Goal: Task Accomplishment & Management: Use online tool/utility

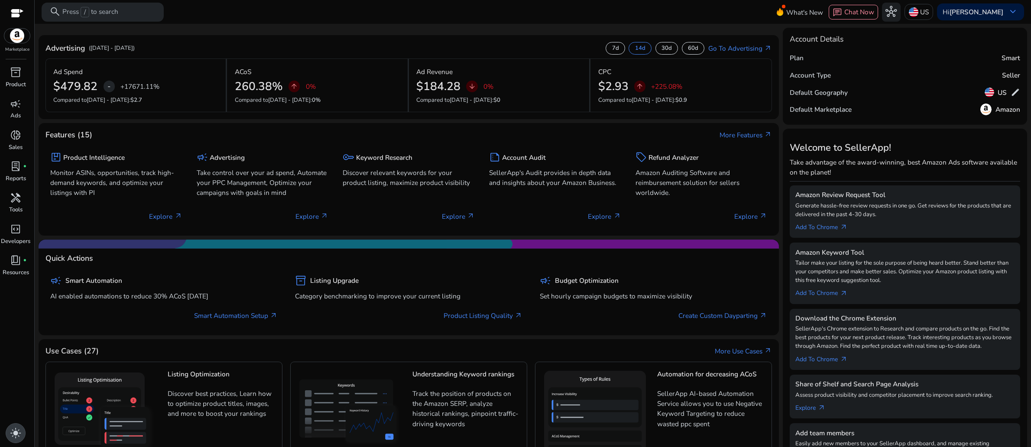
click at [16, 427] on span "light_mode" at bounding box center [15, 432] width 11 height 11
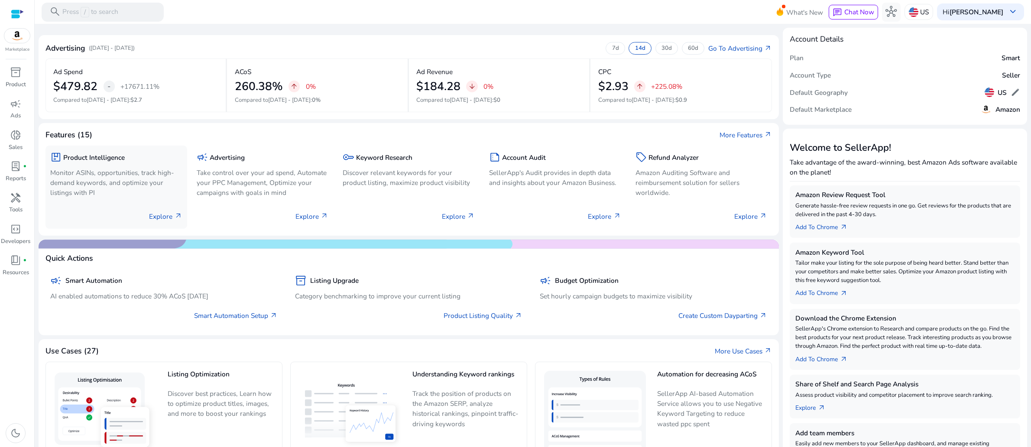
click at [122, 197] on p "Monitor ASINs, opportunities, track high-demand keywords, and optimize your lis…" at bounding box center [116, 183] width 132 height 30
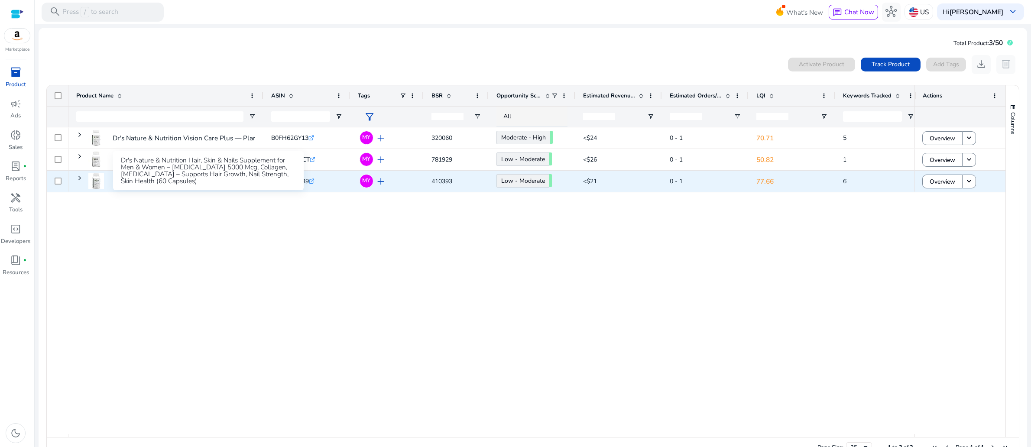
click at [168, 190] on p "Dr's Nature & Nutrition Hair, Skin & Nails Supplement for Men..." at bounding box center [209, 181] width 192 height 18
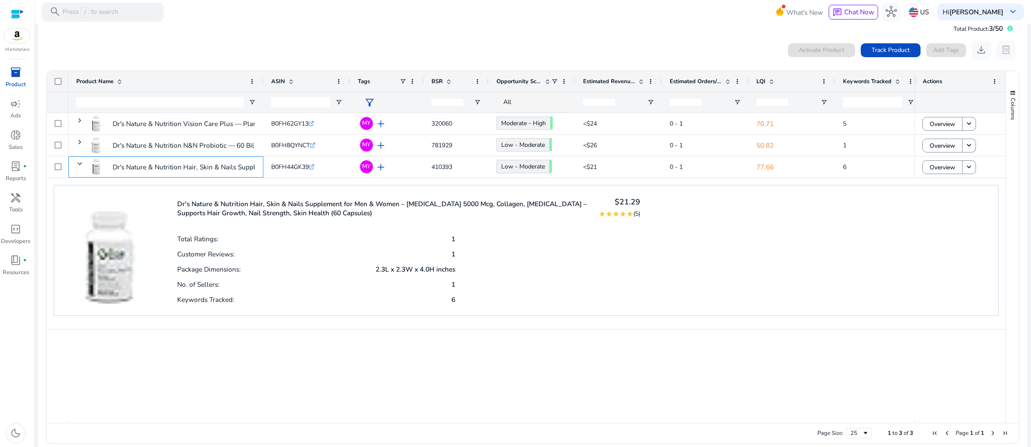
scroll to position [44, 0]
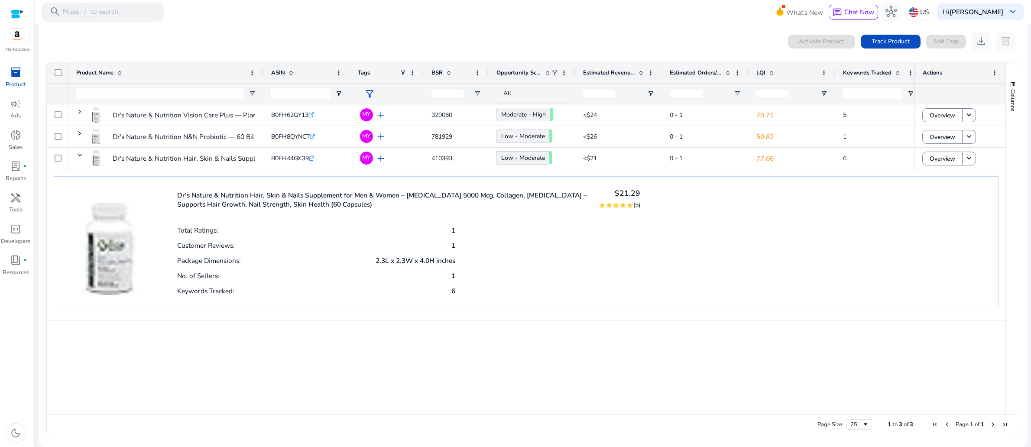
click at [451, 280] on p "1" at bounding box center [453, 275] width 4 height 9
click at [449, 283] on div "No. of Sellers: 1" at bounding box center [316, 275] width 278 height 15
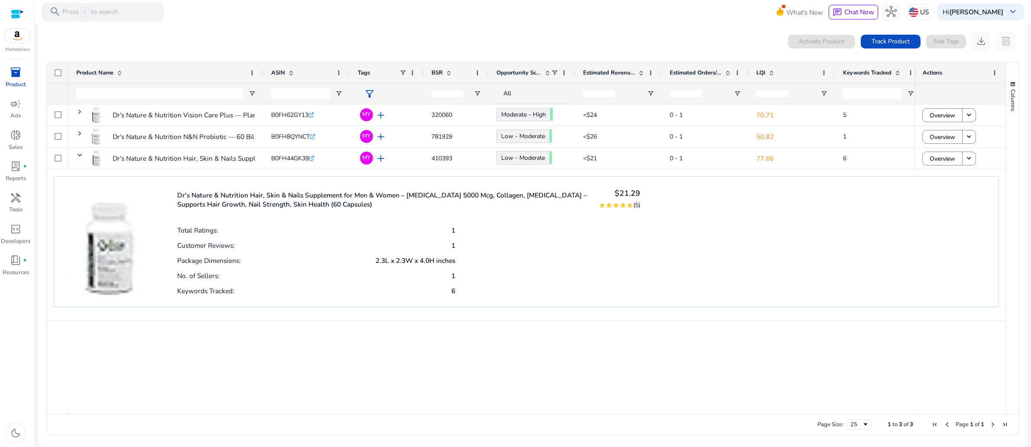
click at [454, 297] on div "Total Ratings: 1 Customer Reviews: 1 Package Dimensions: 2.3L x 2.3W x 4.0H inc…" at bounding box center [408, 259] width 463 height 75
click at [207, 320] on div "Dr's Nature & Nutrition Hair, Skin & Nails Supplement for Men & Women – Biotin …" at bounding box center [526, 245] width 958 height 152
click at [207, 280] on p "No. of Sellers:" at bounding box center [198, 275] width 42 height 9
click at [212, 265] on p "Package Dimensions:" at bounding box center [209, 260] width 64 height 9
click at [213, 265] on p "Package Dimensions:" at bounding box center [209, 260] width 64 height 9
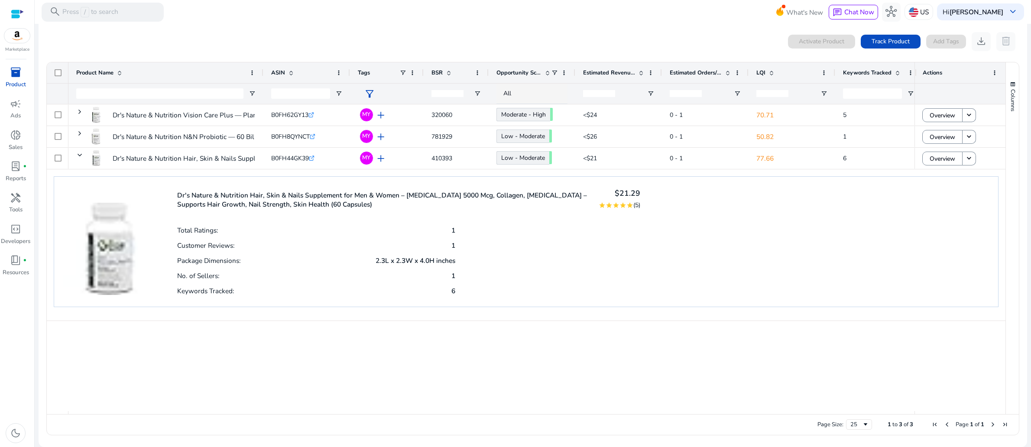
click at [108, 261] on img at bounding box center [109, 240] width 93 height 110
click at [204, 127] on div "Dr's Nature & Nutrition Hair, Skin & Nails Supplement for Men & Women – Biotin …" at bounding box center [208, 126] width 191 height 39
click at [242, 110] on div "Dr's Nature & Nutrition Hair, Skin & Nails Supplement for Men & Women – Biotin …" at bounding box center [208, 126] width 191 height 39
drag, startPoint x: 705, startPoint y: 317, endPoint x: 677, endPoint y: 295, distance: 35.6
click at [707, 307] on div "Dr's Nature & Nutrition Hair, Skin & Nails Supplement for Men & Women – Biotin …" at bounding box center [526, 241] width 944 height 131
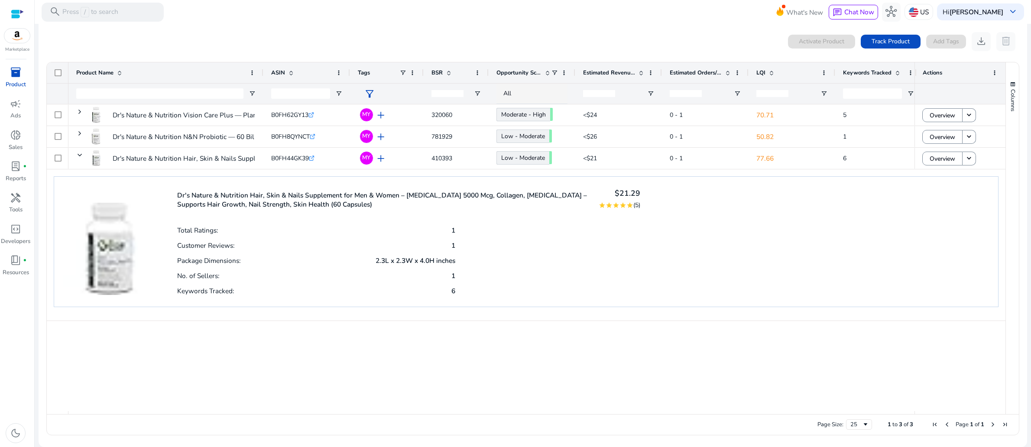
click at [801, 362] on div "Dr's Nature & Nutrition Vision Care Plus — Plant-Based Formula... B0FH62GY13 .s…" at bounding box center [491, 257] width 846 height 307
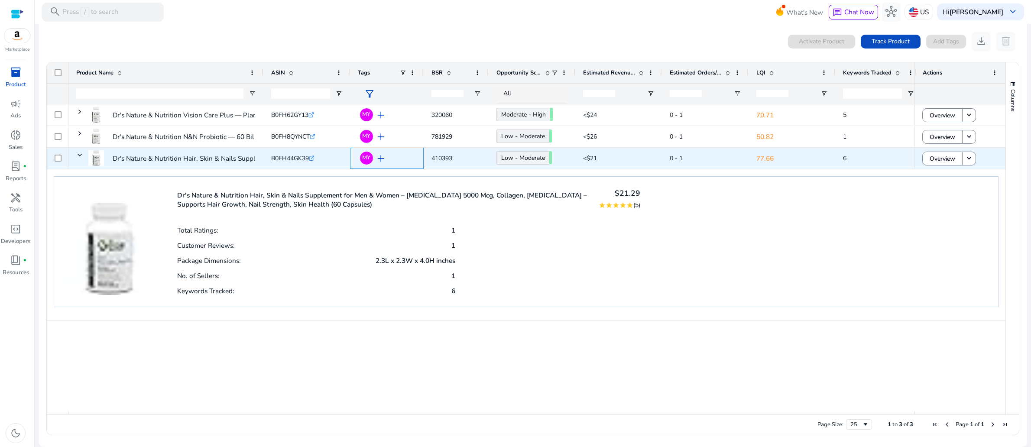
click at [385, 160] on span "add" at bounding box center [380, 158] width 11 height 11
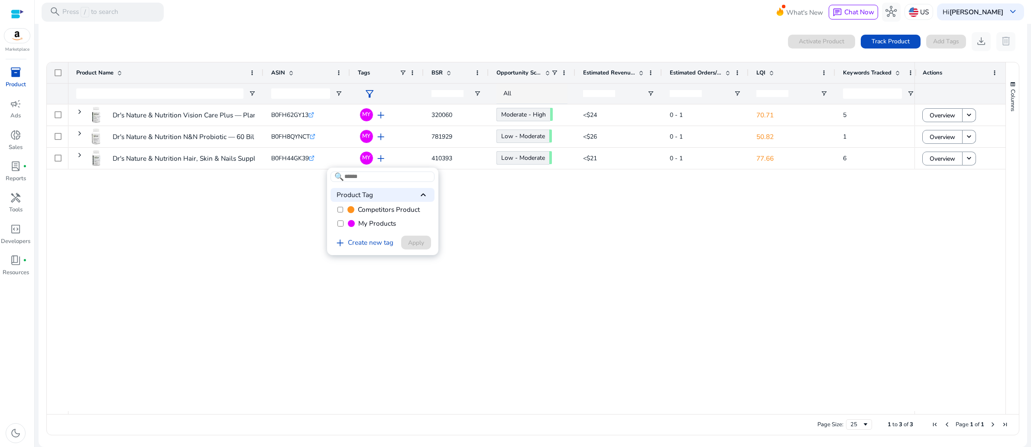
click at [385, 160] on div at bounding box center [515, 223] width 1031 height 447
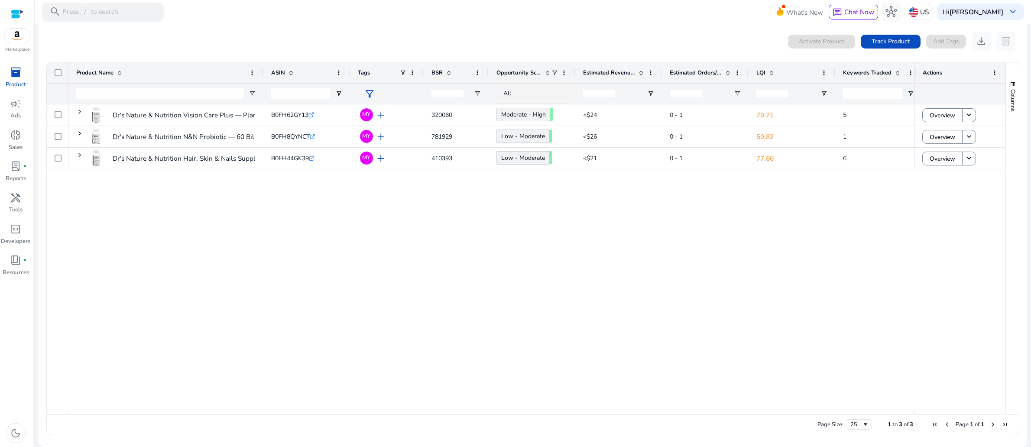
click at [651, 276] on div "Dr's Nature & Nutrition Vision Care Plus — Plant-Based Formula... B0FH62GY13 .s…" at bounding box center [491, 257] width 846 height 307
click at [231, 256] on div "Dr's Nature & Nutrition Vision Care Plus — Plant-Based Formula... B0FH62GY13 .s…" at bounding box center [491, 257] width 846 height 307
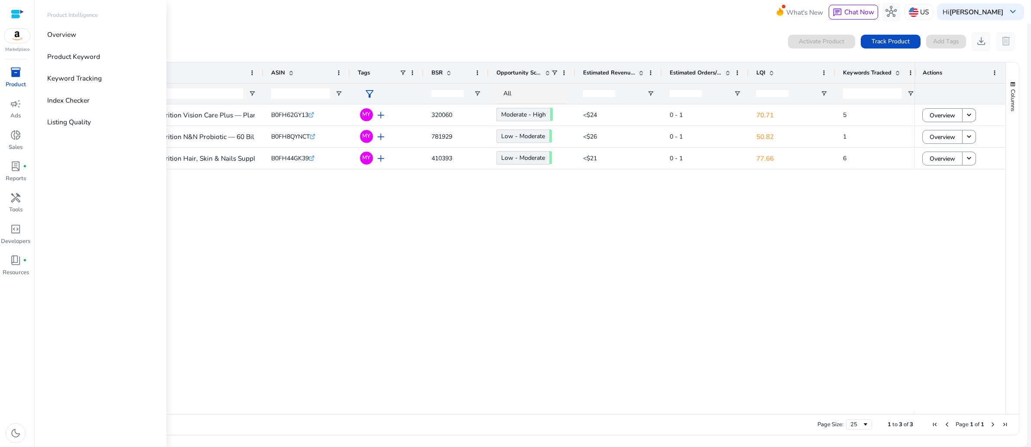
click at [16, 78] on span "inventory_2" at bounding box center [15, 72] width 11 height 11
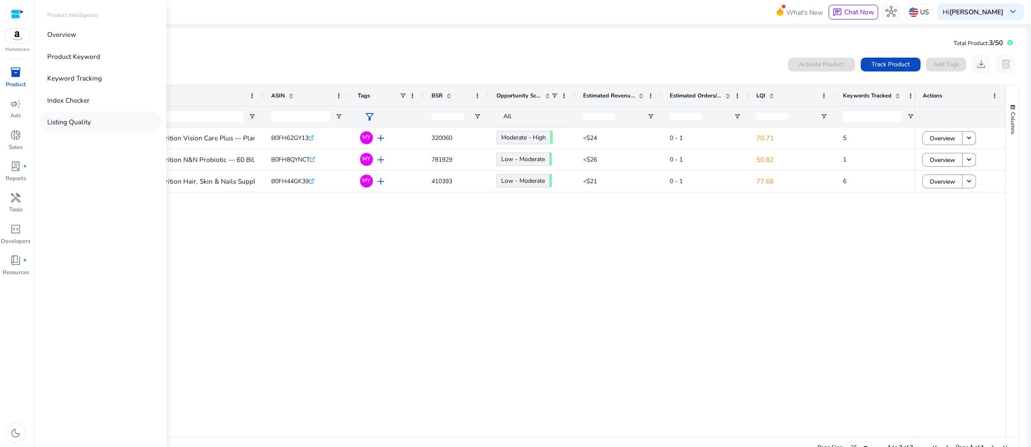
click at [91, 127] on p "Listing Quality" at bounding box center [69, 122] width 44 height 10
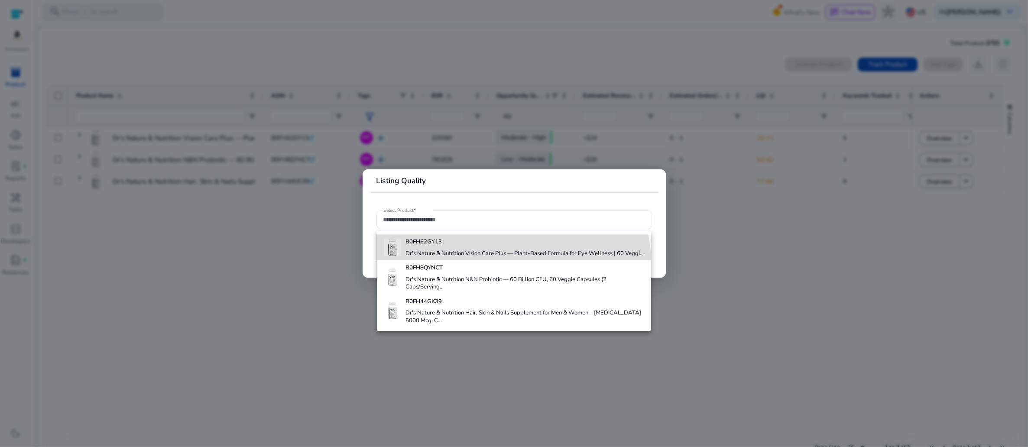
click at [485, 258] on h4 "Dr's Nature & Nutrition Vision Care Plus — Plant-Based Formula for Eye Wellness…" at bounding box center [524, 254] width 238 height 8
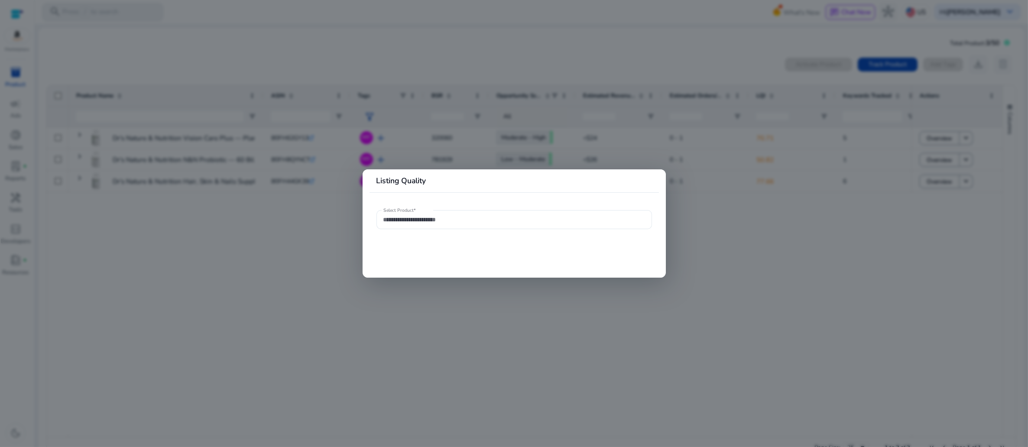
type input "**********"
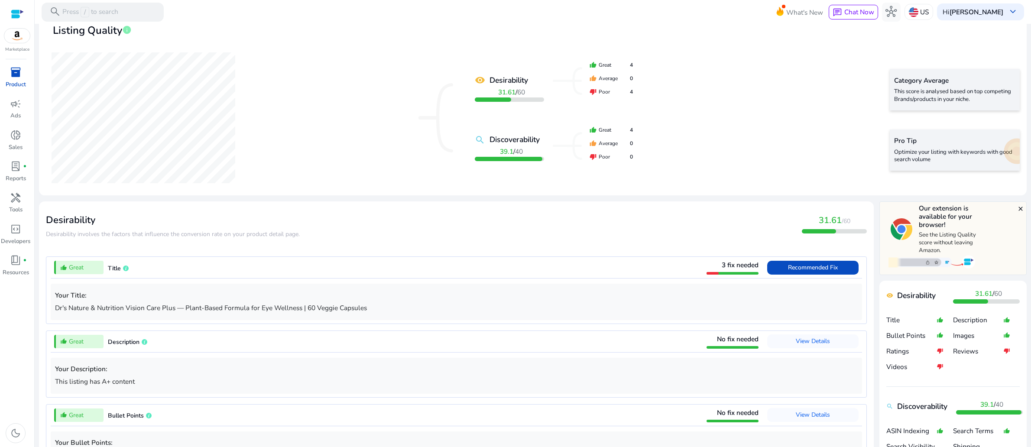
scroll to position [143, 0]
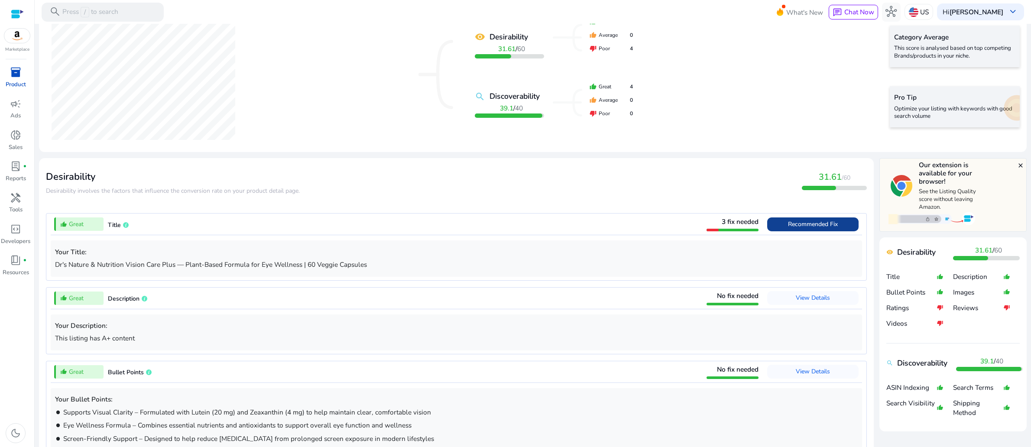
click at [788, 228] on span "Recommended Fix" at bounding box center [813, 224] width 50 height 8
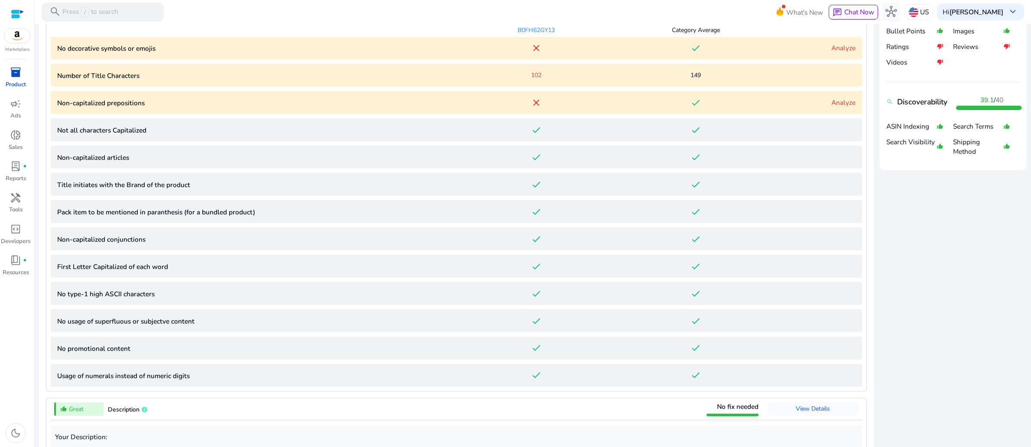
scroll to position [407, 0]
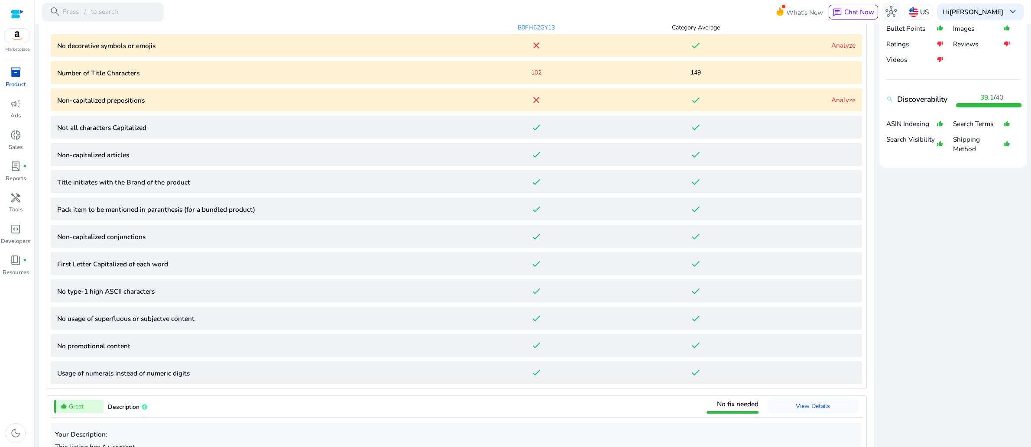
click at [831, 50] on link "Analyze" at bounding box center [843, 45] width 24 height 9
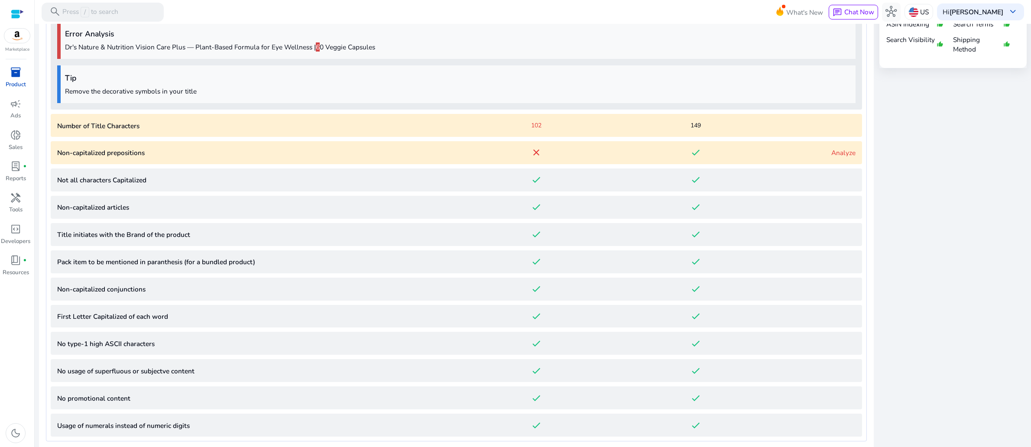
scroll to position [509, 0]
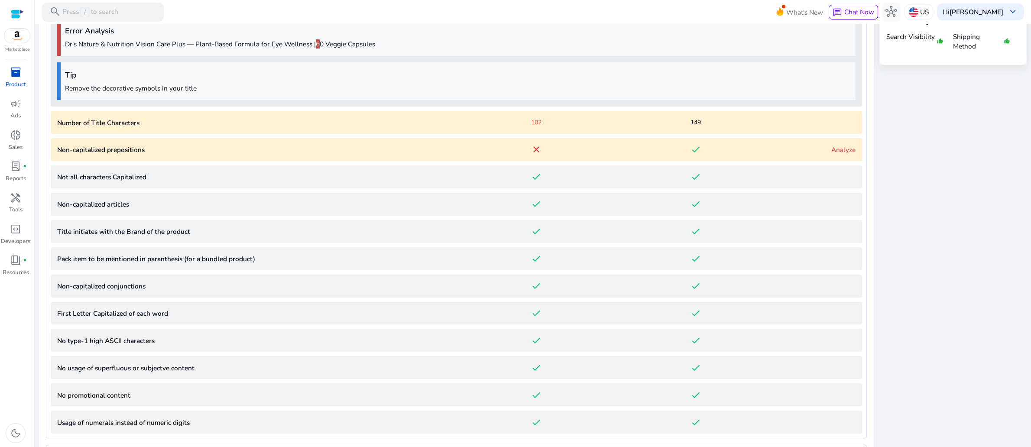
click at [805, 134] on Characters "Number of Title Characters 102 149" at bounding box center [456, 122] width 811 height 23
click at [725, 127] on div "149" at bounding box center [696, 122] width 160 height 9
click at [831, 154] on link "Analyze" at bounding box center [843, 149] width 24 height 9
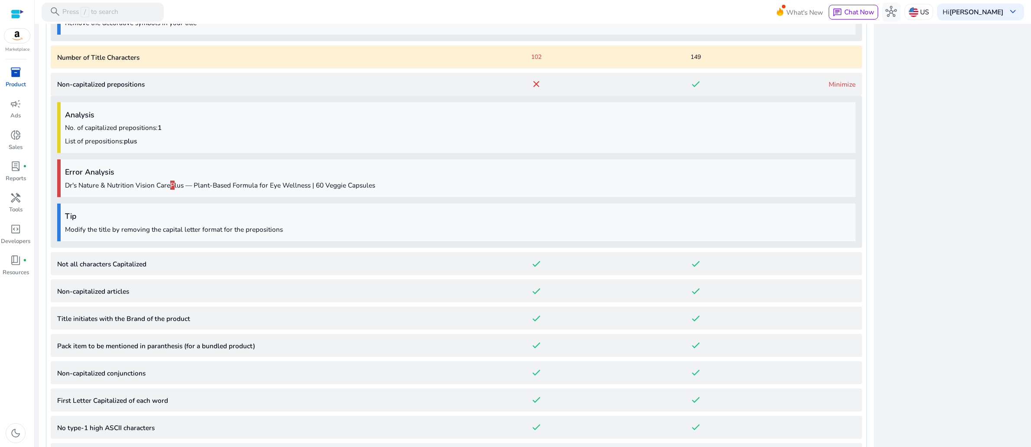
scroll to position [576, 0]
click at [828, 87] on link "Minimize" at bounding box center [841, 82] width 27 height 9
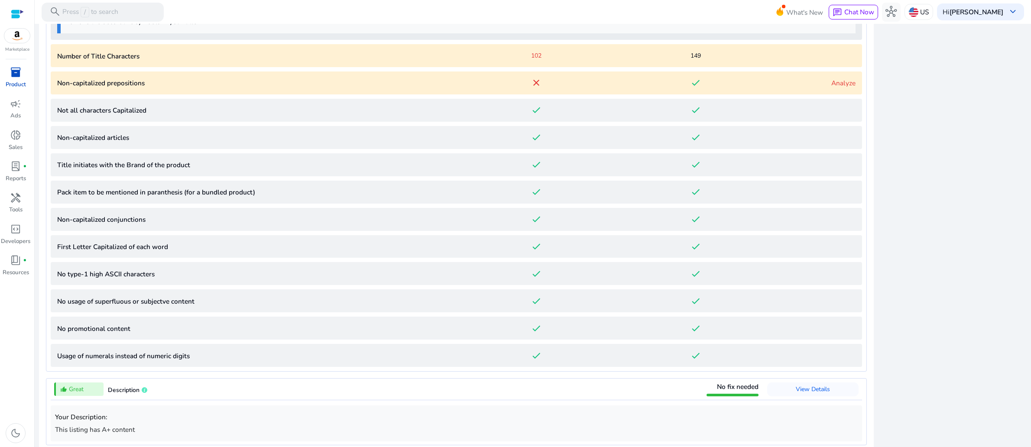
click at [831, 87] on link "Analyze" at bounding box center [843, 82] width 24 height 9
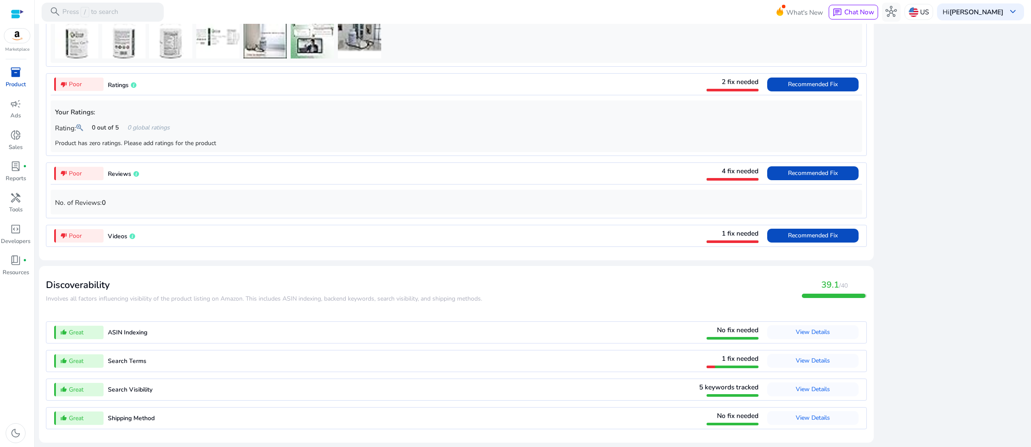
scroll to position [1766, 0]
click at [706, 354] on div "1 fix needed View Details" at bounding box center [782, 361] width 152 height 14
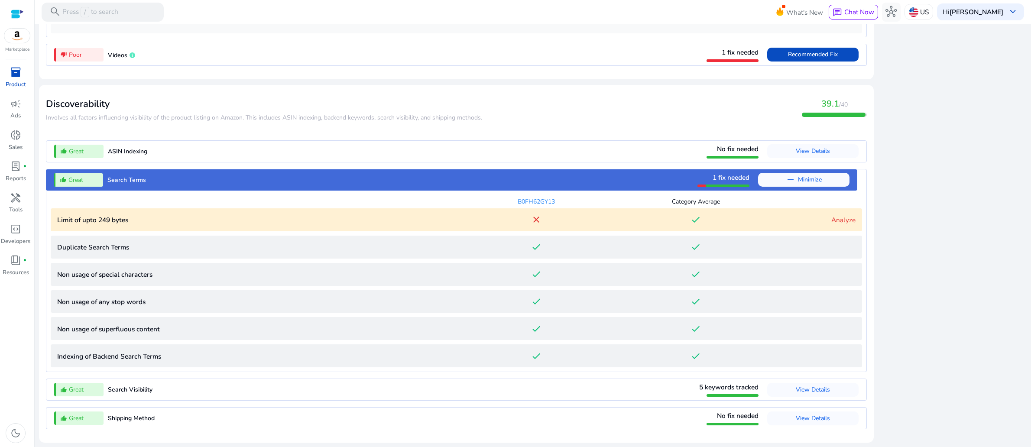
scroll to position [1115, 0]
click at [831, 215] on link "Analyze" at bounding box center [843, 219] width 24 height 9
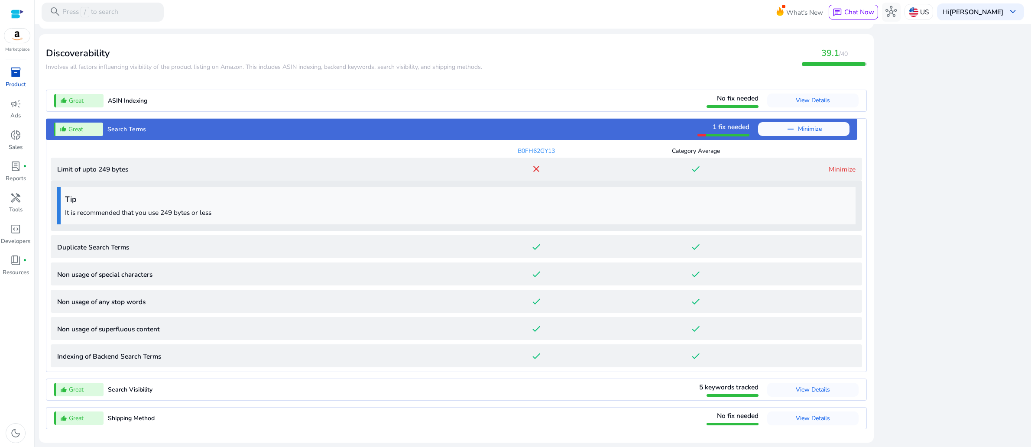
scroll to position [1137, 0]
click at [153, 164] on p "Limit of upto 249 bytes" at bounding box center [256, 169] width 399 height 10
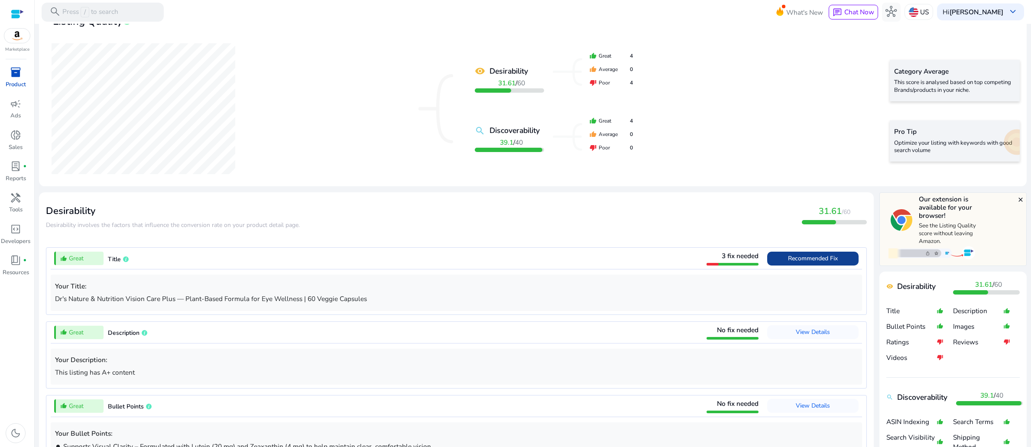
scroll to position [119, 0]
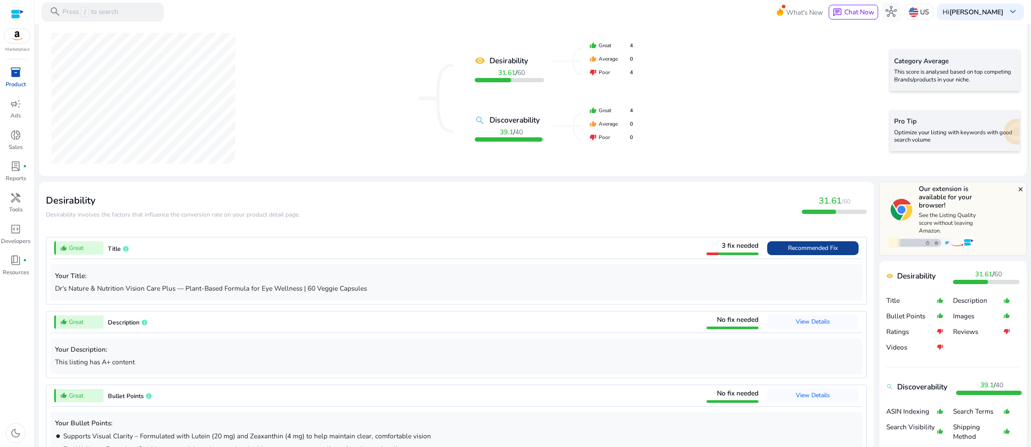
click at [767, 259] on span at bounding box center [812, 248] width 91 height 21
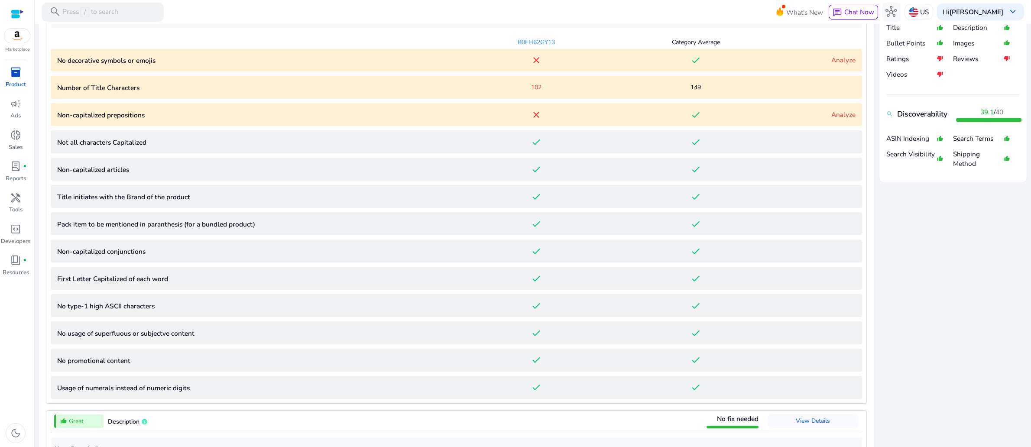
scroll to position [407, 0]
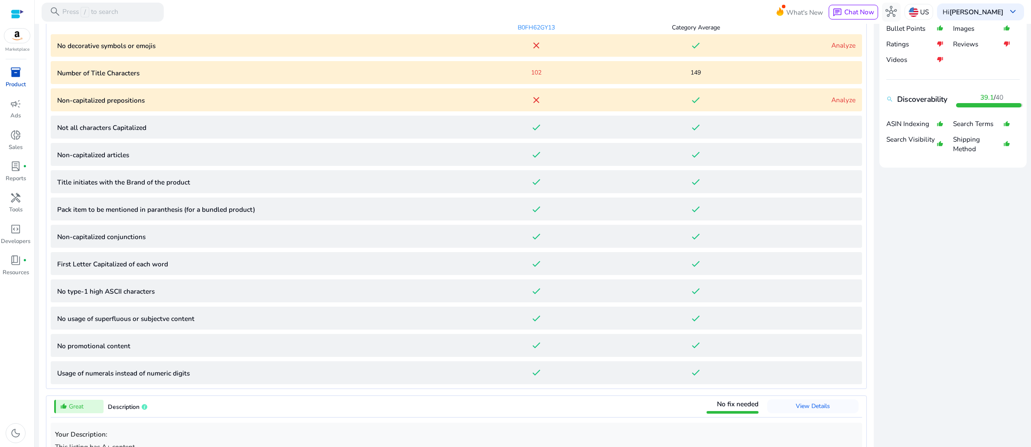
click at [831, 50] on link "Analyze" at bounding box center [843, 45] width 24 height 9
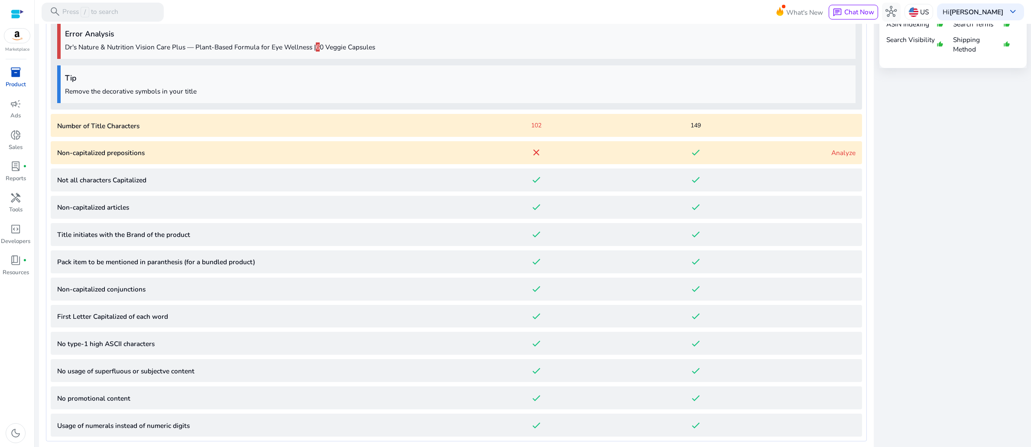
scroll to position [509, 0]
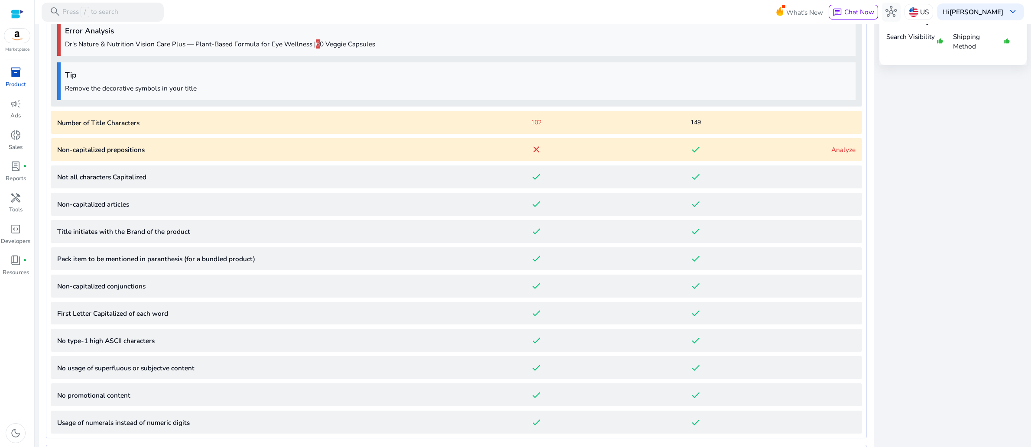
click at [691, 127] on span "149" at bounding box center [695, 122] width 10 height 9
click at [532, 127] on span "102" at bounding box center [536, 122] width 10 height 9
click at [531, 155] on mat-icon "close" at bounding box center [536, 149] width 10 height 10
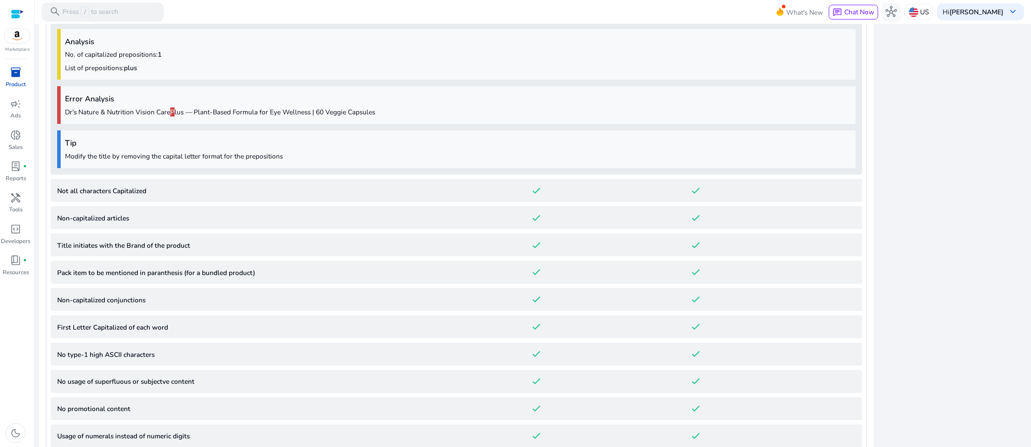
click at [824, 175] on div "Non-capitalized prepositions close done Minimize Analysis No. of capitalized pr…" at bounding box center [456, 87] width 811 height 175
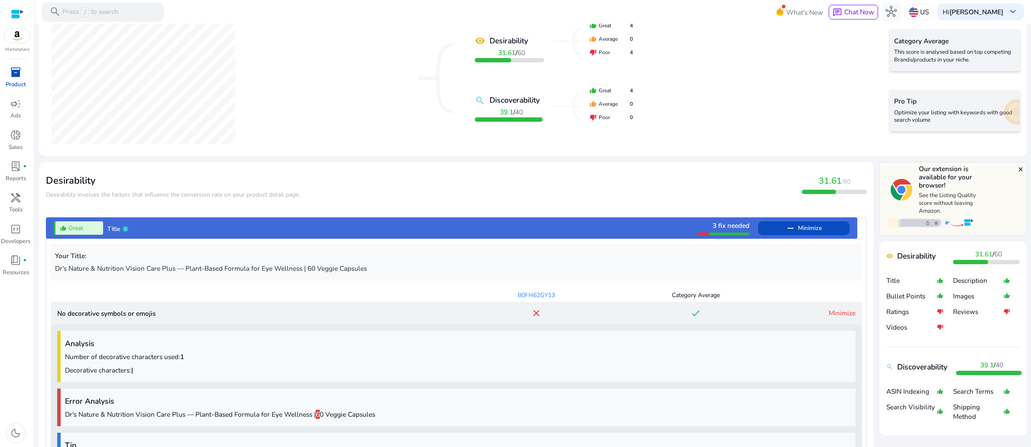
scroll to position [131, 0]
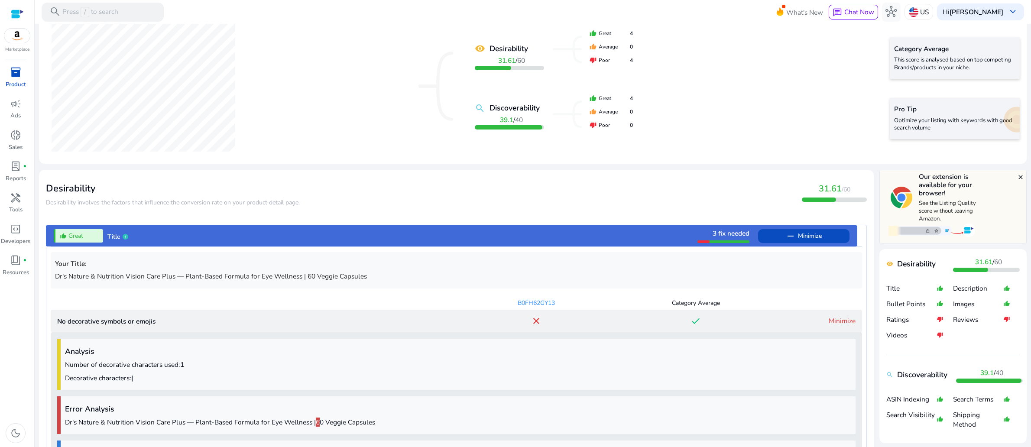
click at [798, 243] on span "Minimize" at bounding box center [810, 236] width 24 height 14
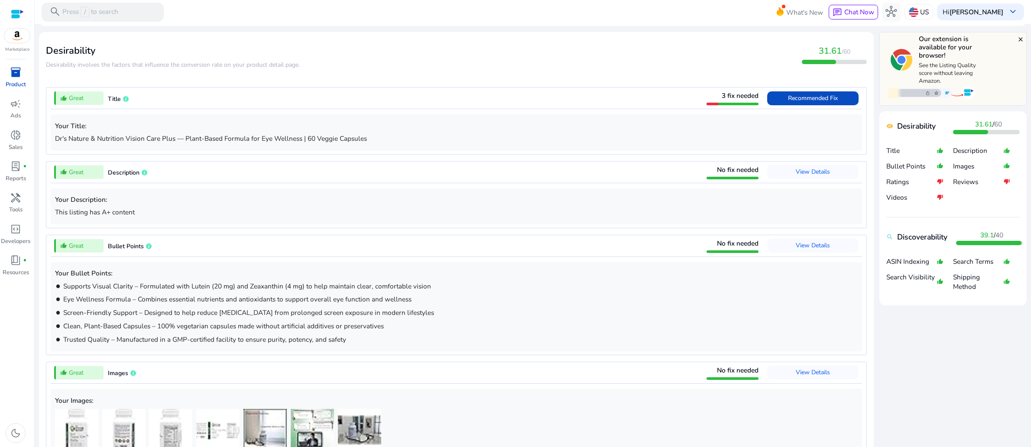
scroll to position [302, 0]
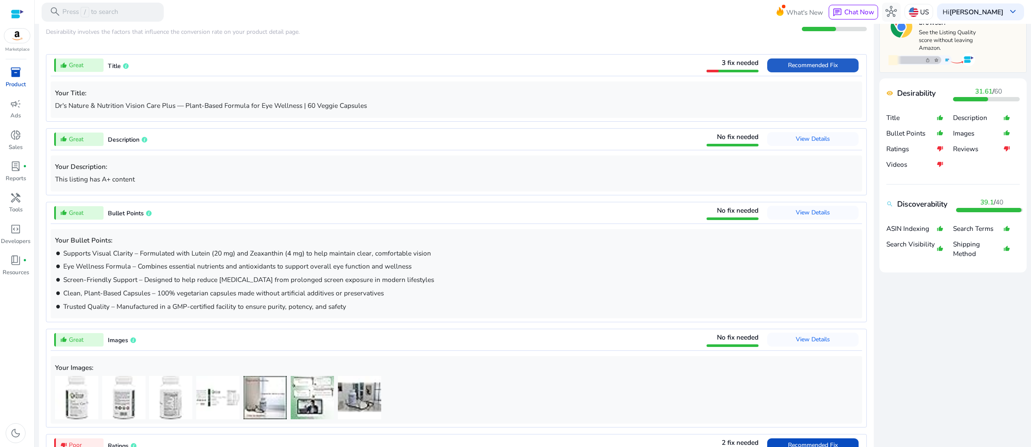
click at [802, 69] on span "Recommended Fix" at bounding box center [813, 65] width 50 height 8
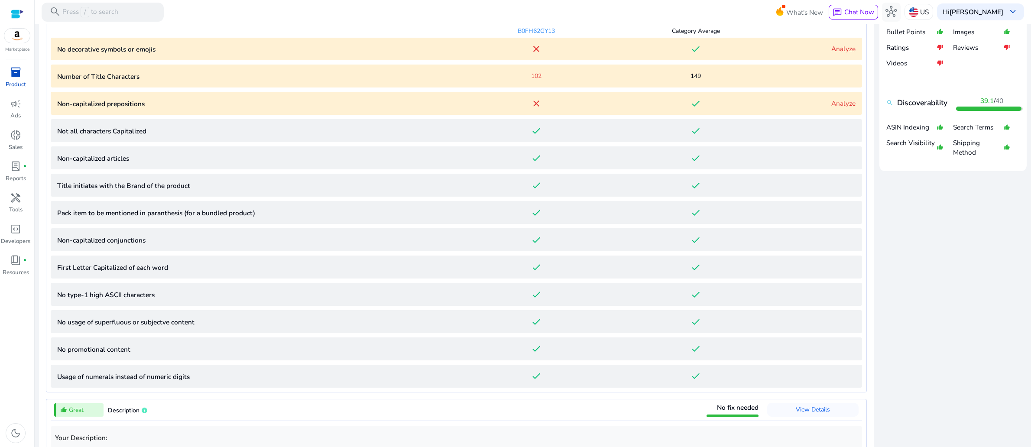
scroll to position [407, 0]
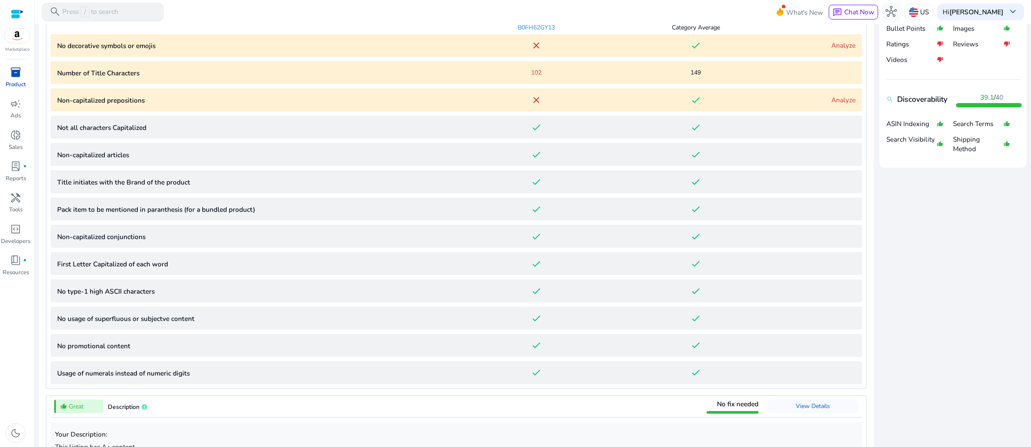
click at [310, 51] on p "No decorative symbols or emojis" at bounding box center [256, 46] width 399 height 10
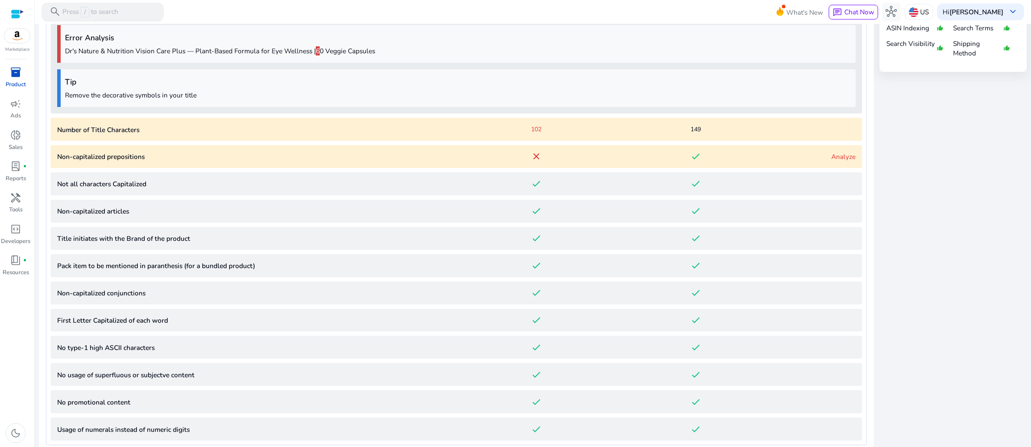
scroll to position [509, 0]
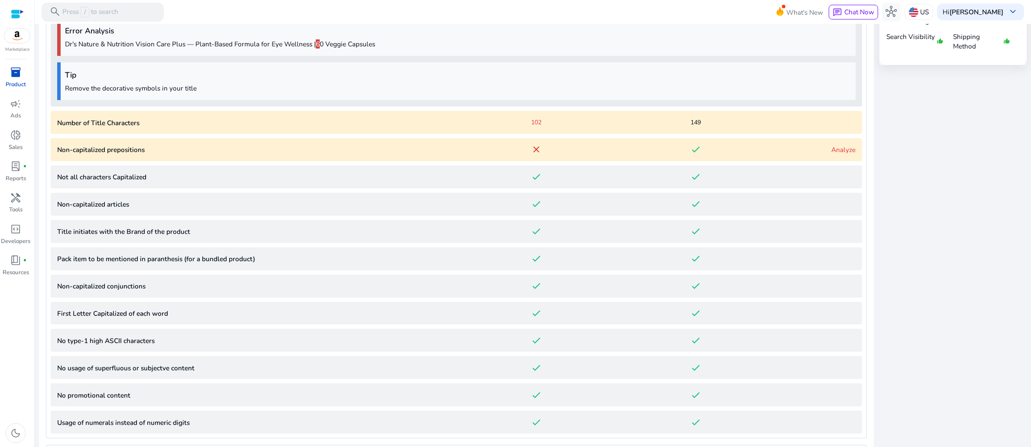
click at [649, 100] on div "Tip Remove the decorative symbols in your title" at bounding box center [456, 81] width 798 height 38
click at [229, 128] on p "Number of Title Characters" at bounding box center [256, 123] width 399 height 10
click at [204, 155] on p "Non-capitalized prepositions" at bounding box center [256, 150] width 399 height 10
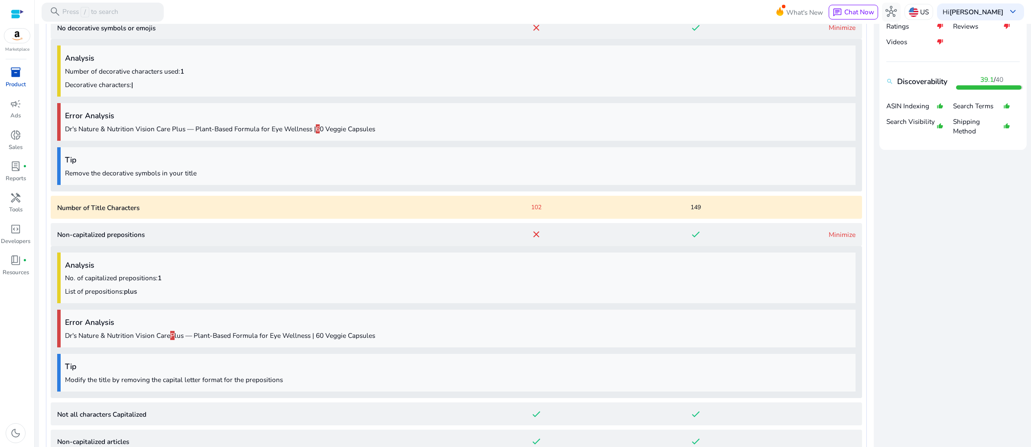
scroll to position [407, 0]
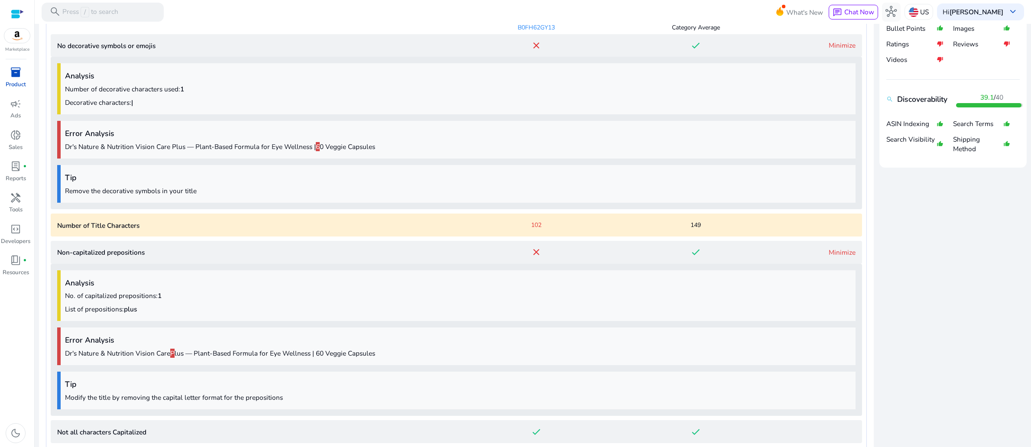
click at [828, 50] on link "Minimize" at bounding box center [841, 45] width 27 height 9
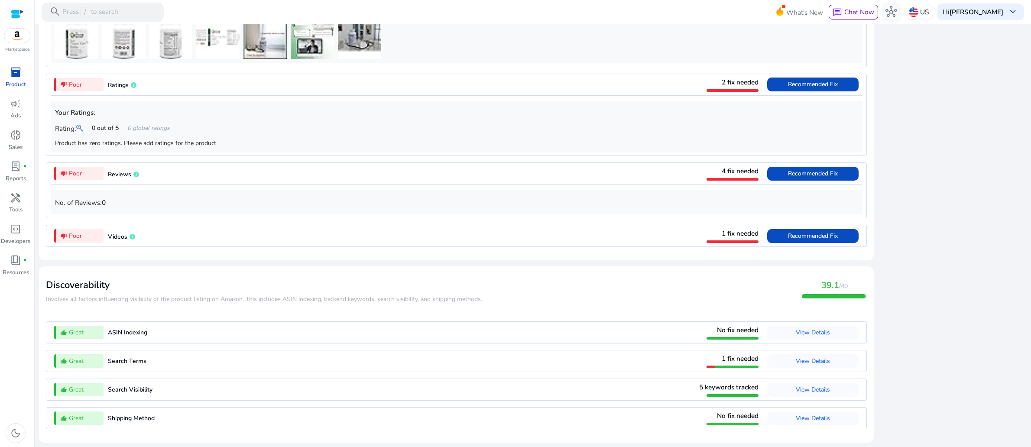
scroll to position [1371, 0]
click at [788, 91] on span "Recommended Fix" at bounding box center [813, 85] width 50 height 14
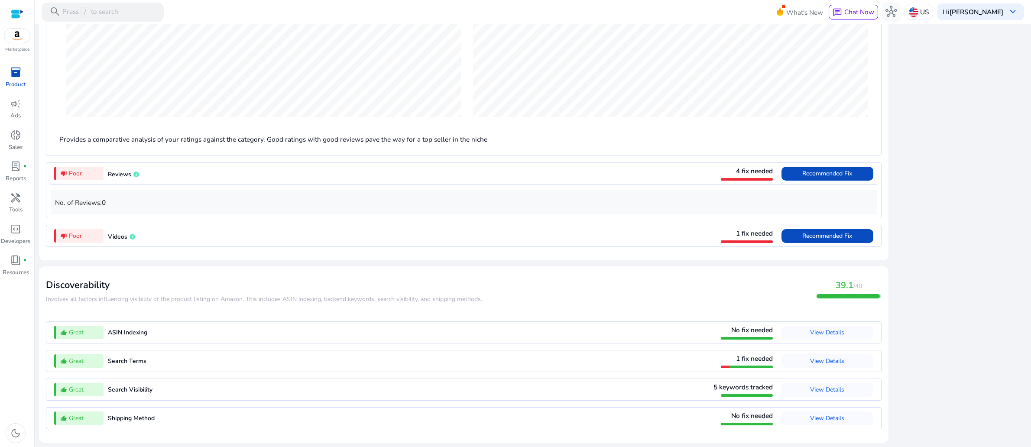
scroll to position [885, 0]
click at [815, 178] on span "Recommended Fix" at bounding box center [827, 173] width 50 height 8
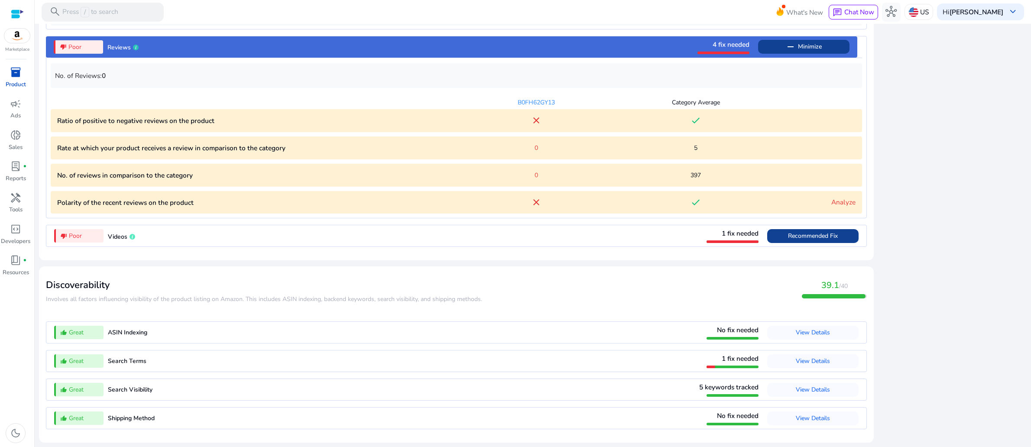
scroll to position [962, 0]
click at [798, 240] on span "Recommended Fix" at bounding box center [813, 236] width 50 height 8
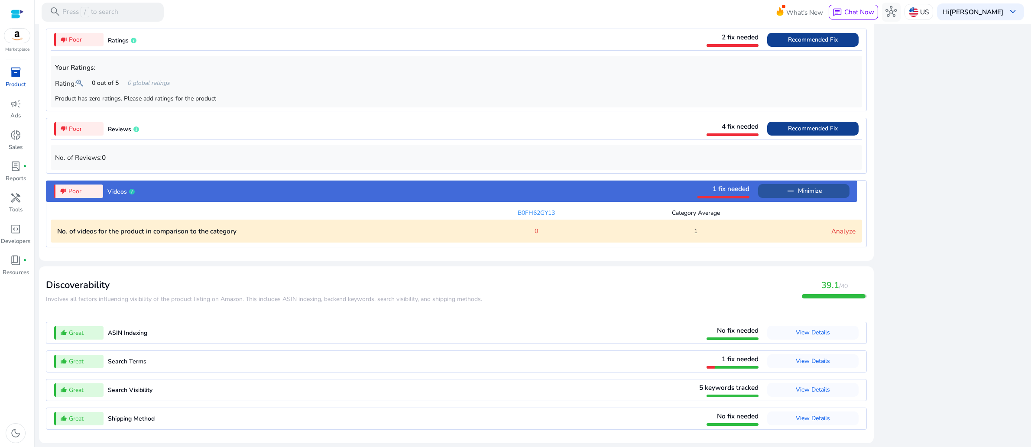
scroll to position [939, 0]
click at [834, 226] on link "Analyze" at bounding box center [843, 230] width 24 height 9
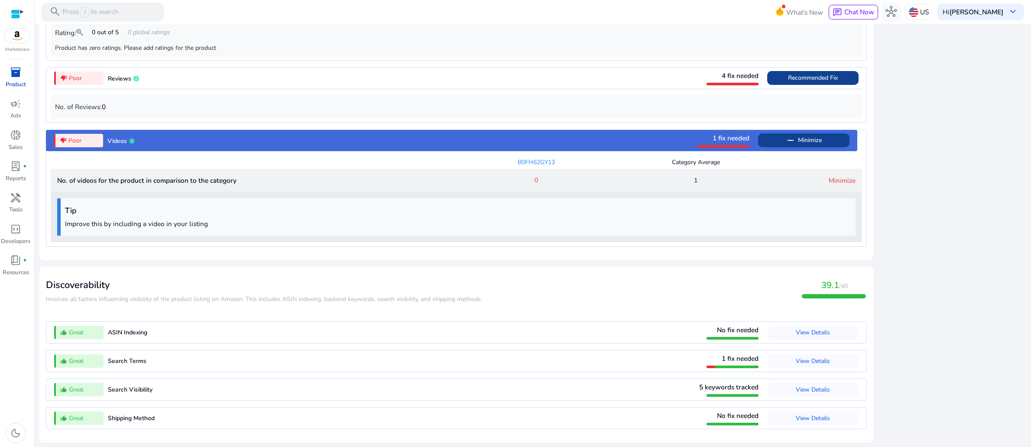
scroll to position [1004, 0]
click at [362, 219] on p "Improve this by including a video in your listing" at bounding box center [458, 224] width 786 height 10
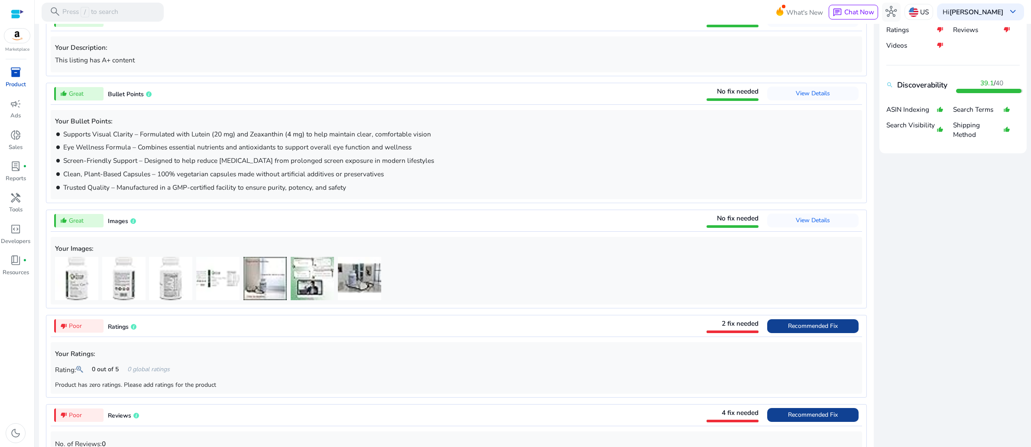
scroll to position [404, 0]
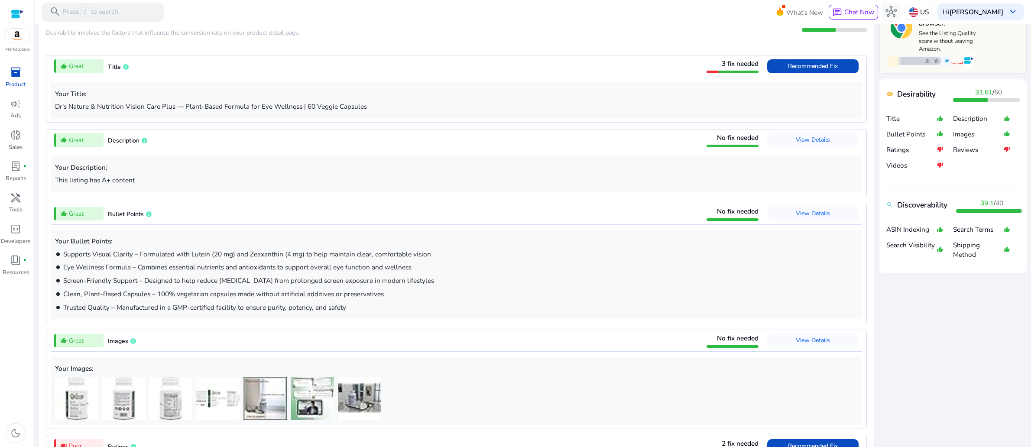
scroll to position [276, 0]
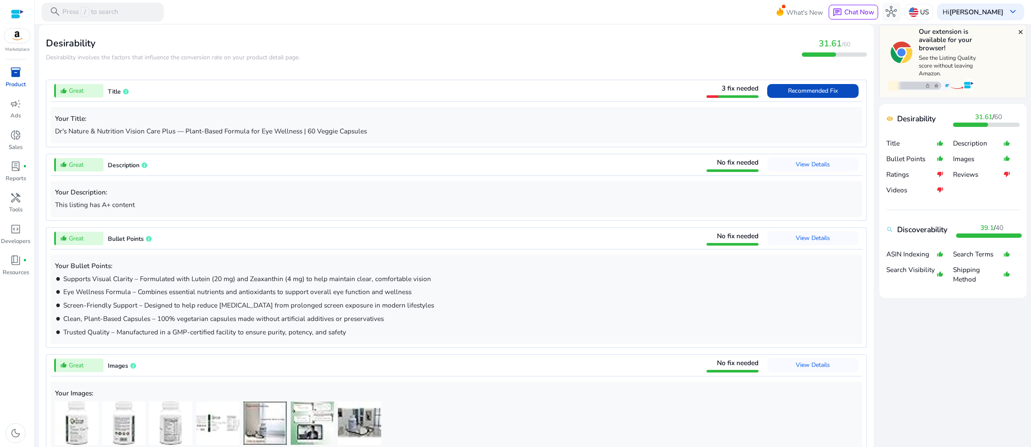
click at [922, 92] on img at bounding box center [931, 85] width 87 height 15
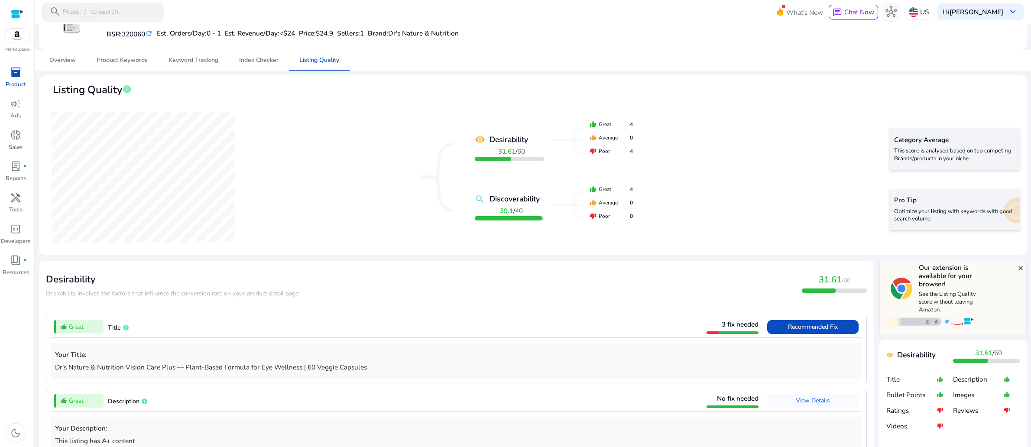
scroll to position [0, 0]
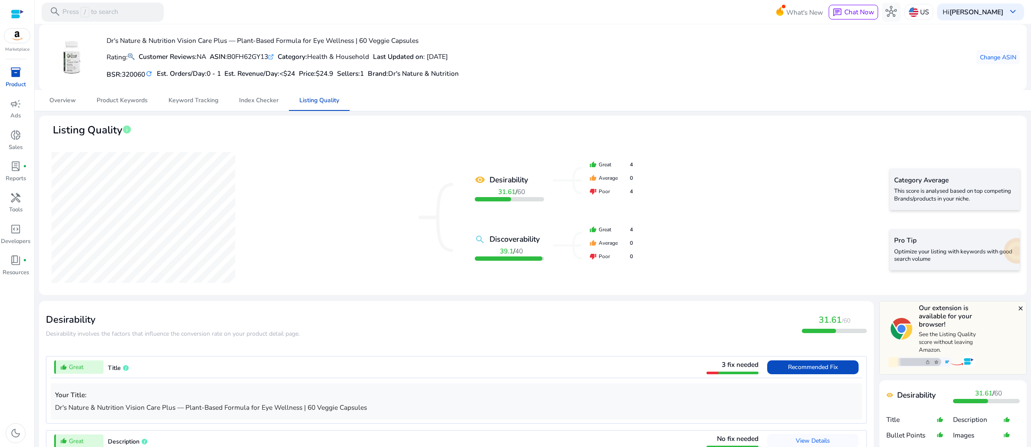
click at [785, 83] on div "Dr's Nature & Nutrition Vision Care Plus — Plant-Based Formula for Eye Wellness…" at bounding box center [532, 57] width 973 height 52
click at [727, 83] on div "Dr's Nature & Nutrition Vision Care Plus — Plant-Based Formula for Eye Wellness…" at bounding box center [532, 57] width 973 height 52
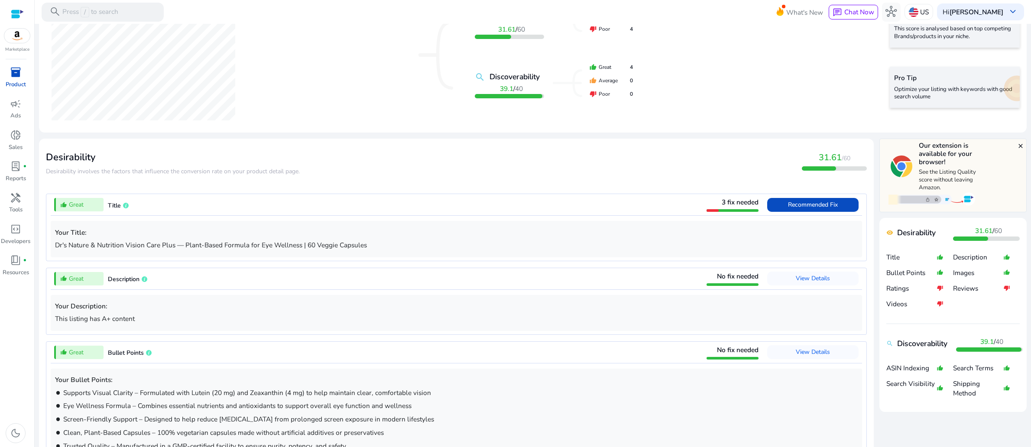
scroll to position [246, 0]
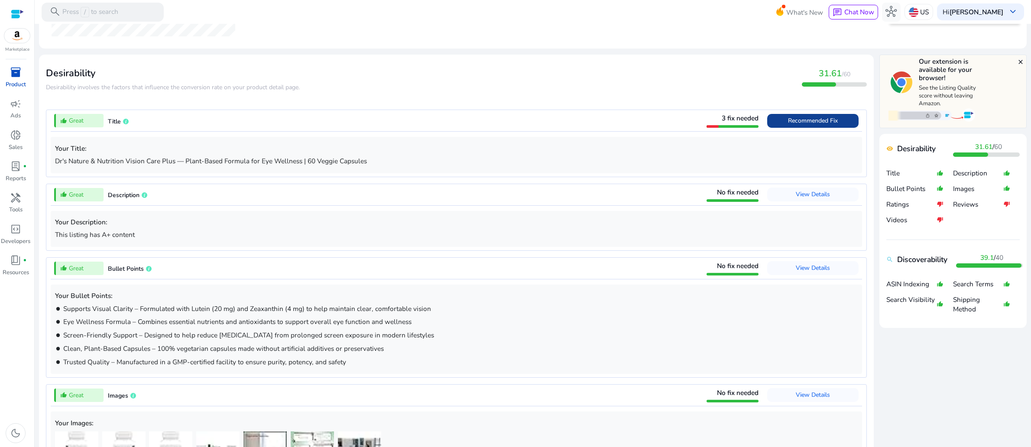
click at [788, 125] on span "Recommended Fix" at bounding box center [813, 120] width 50 height 8
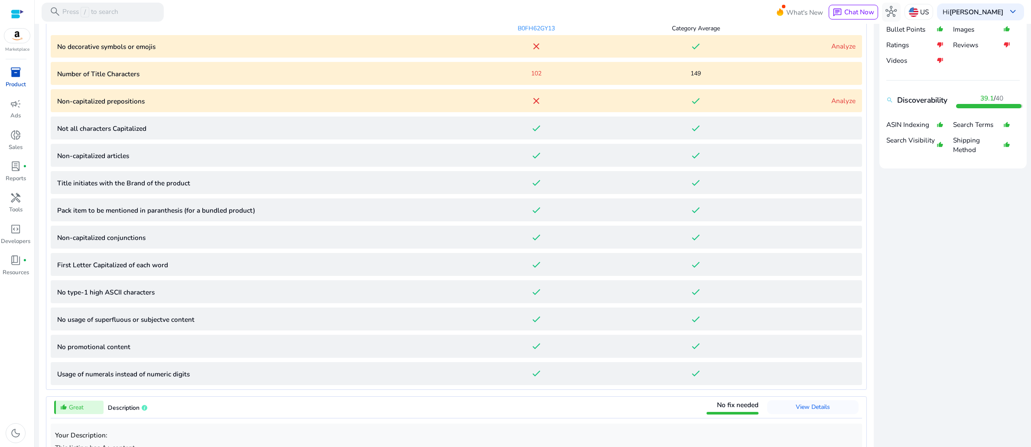
scroll to position [407, 0]
click at [831, 50] on link "Analyze" at bounding box center [843, 45] width 24 height 9
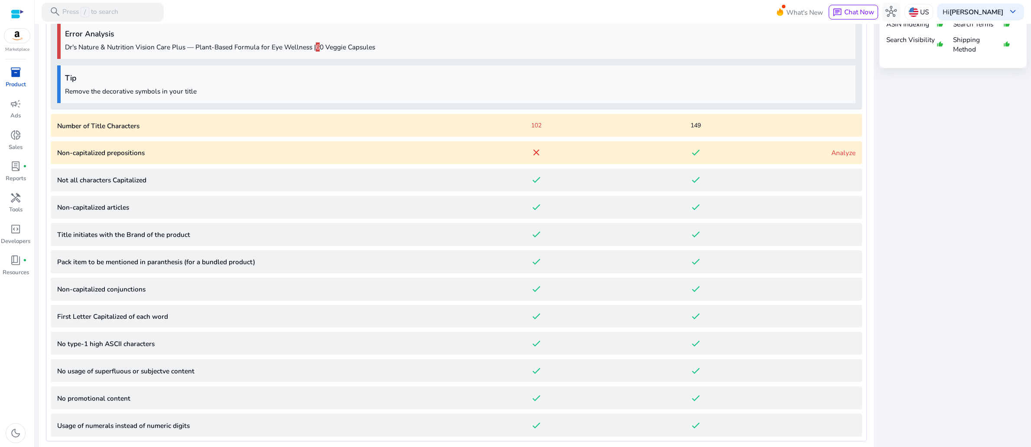
scroll to position [509, 0]
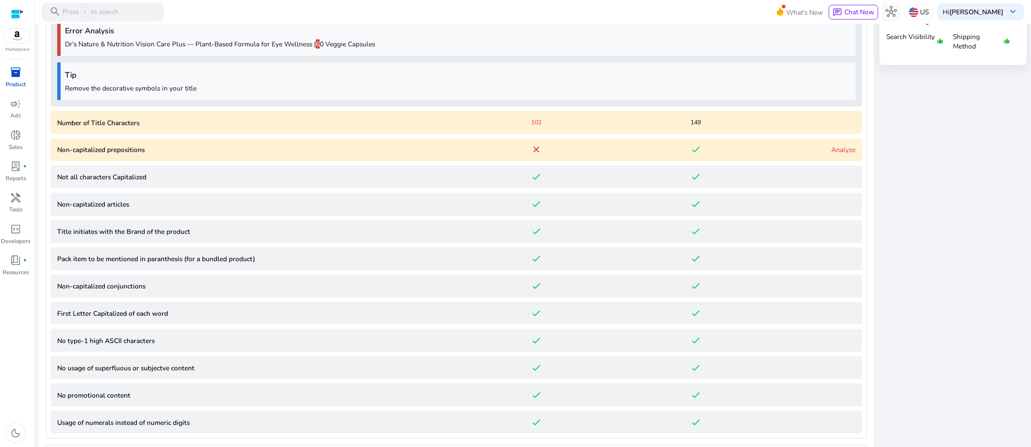
click at [831, 154] on link "Analyze" at bounding box center [843, 149] width 24 height 9
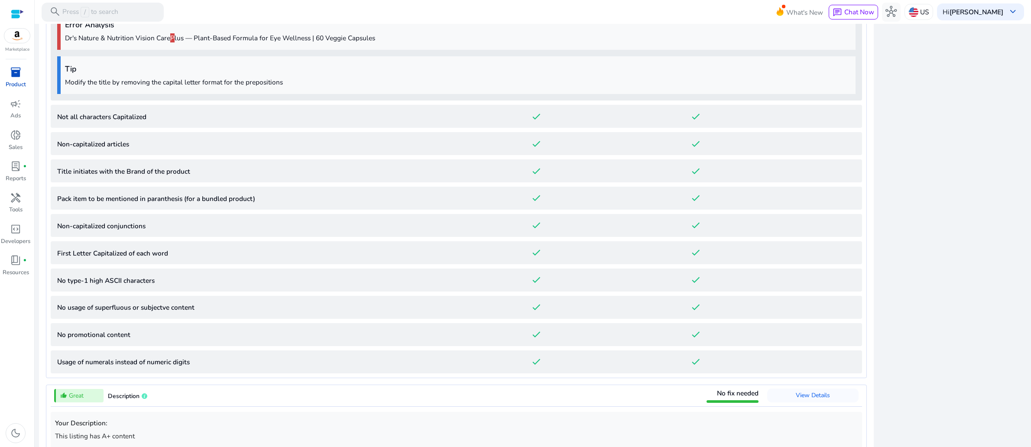
scroll to position [787, 0]
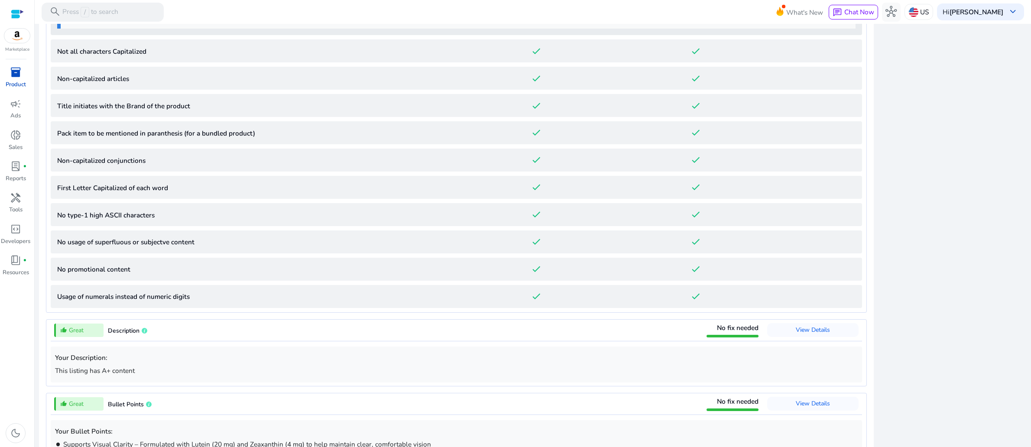
drag, startPoint x: 889, startPoint y: 156, endPoint x: 992, endPoint y: 409, distance: 273.5
click at [992, 417] on div "close Our extension is available for your browser! See the Listing Quality scor…" at bounding box center [952, 256] width 147 height 1484
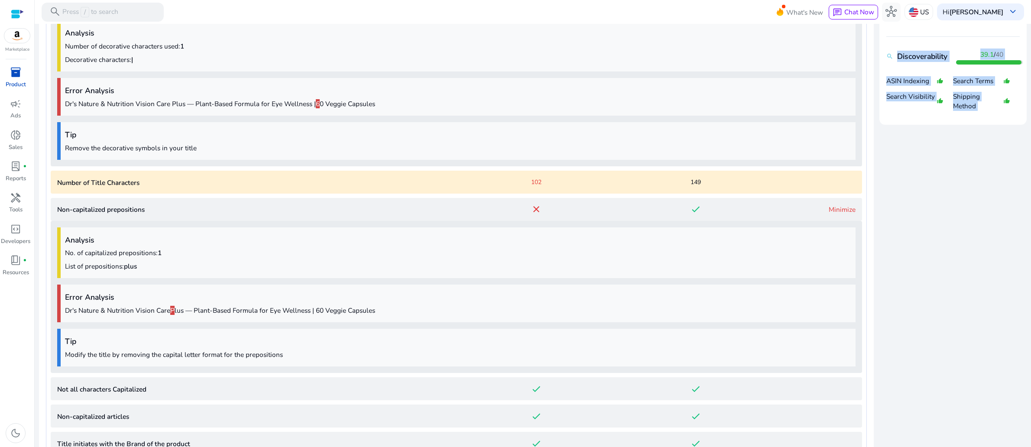
copy mat-card "Desirability 31.61 / 60 Title thumb_up_alt Description thumb_up_alt Bullet Poin…"
